Goal: Find contact information: Find contact information

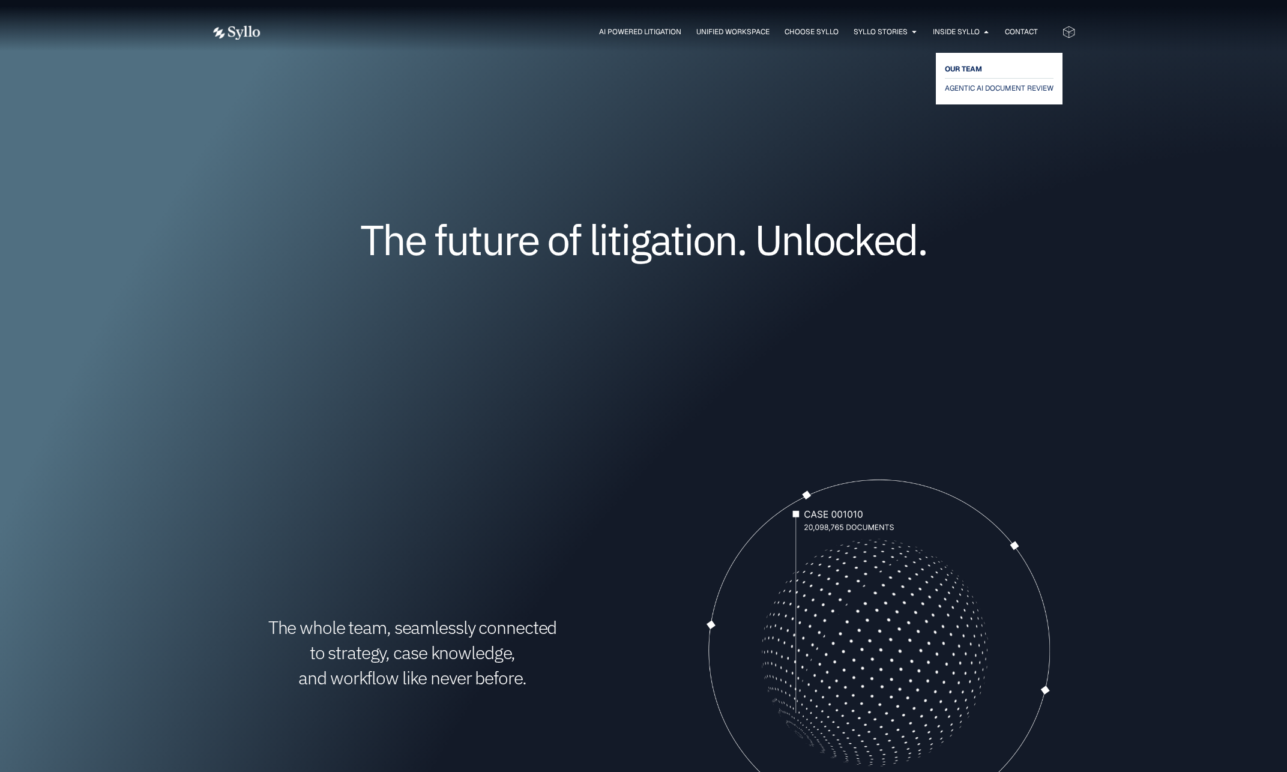
click at [961, 71] on span "OUR TEAM" at bounding box center [963, 69] width 37 height 14
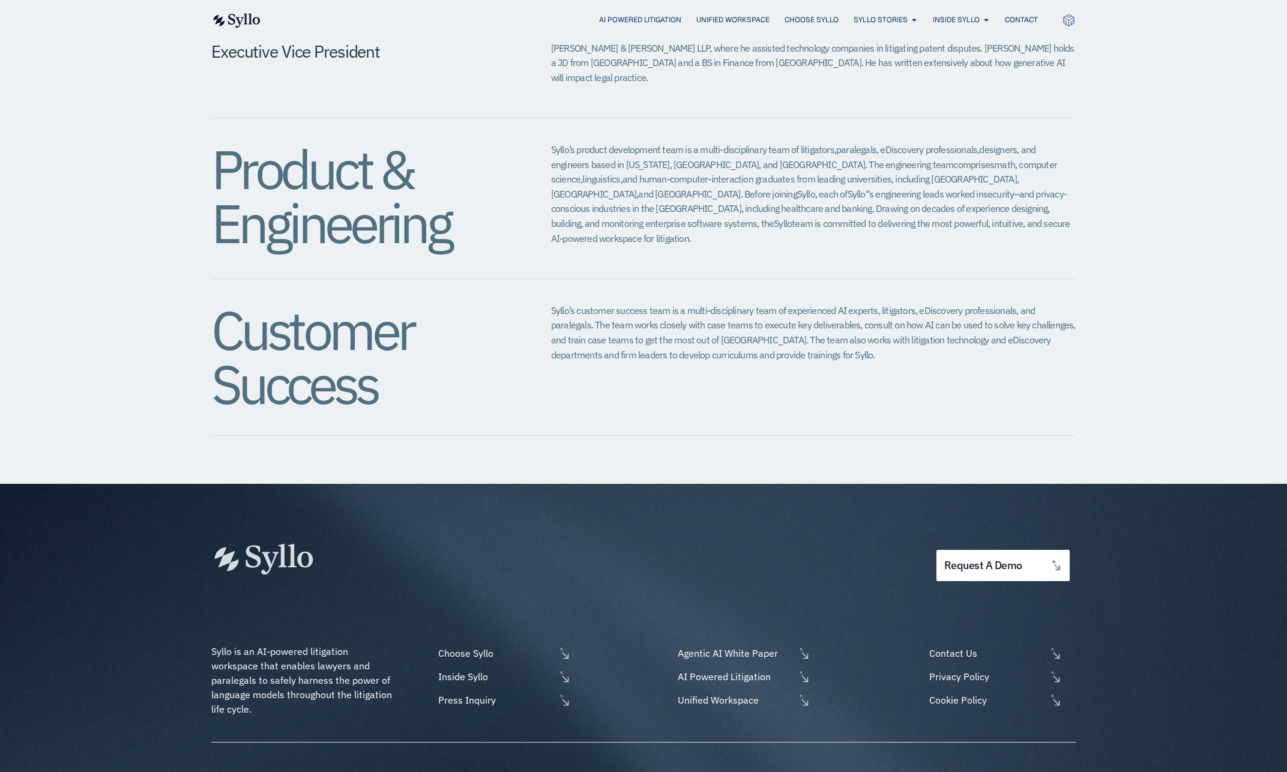
scroll to position [1261, 0]
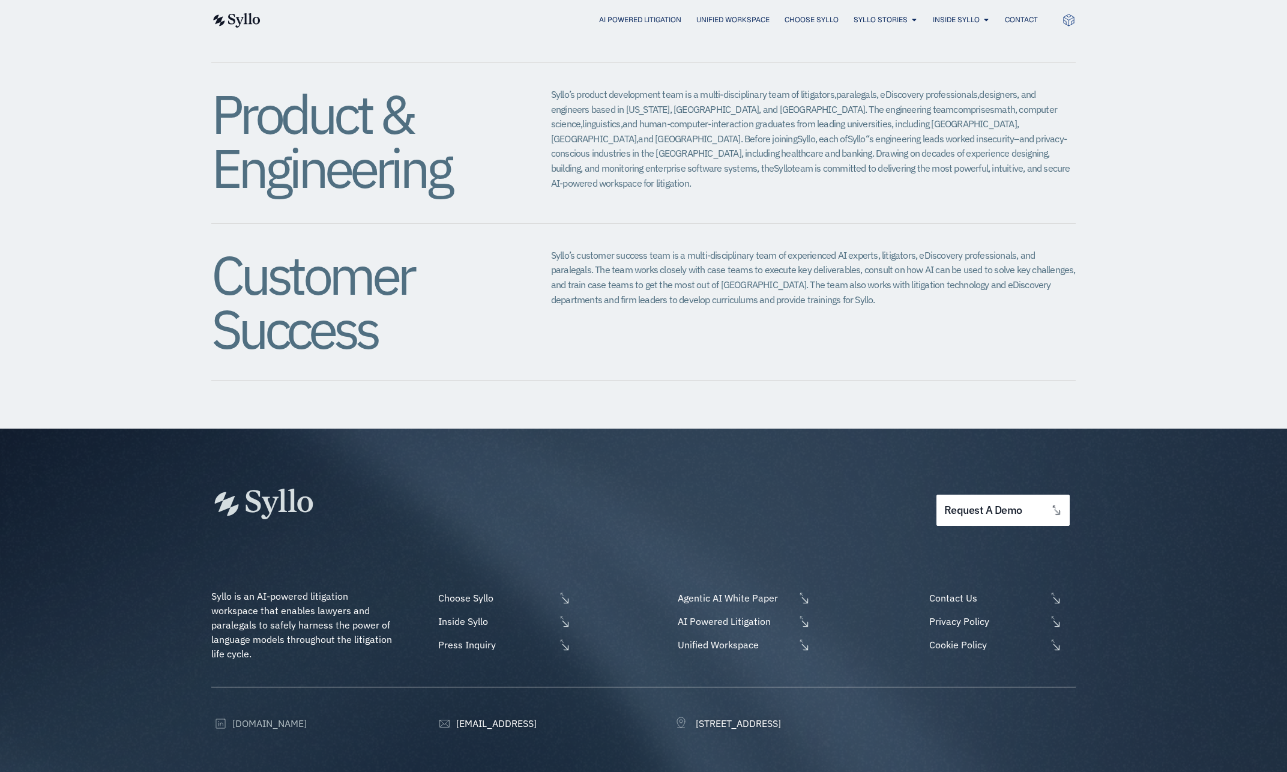
click at [251, 716] on span "[DOMAIN_NAME]" at bounding box center [267, 723] width 77 height 14
